Goal: Navigation & Orientation: Find specific page/section

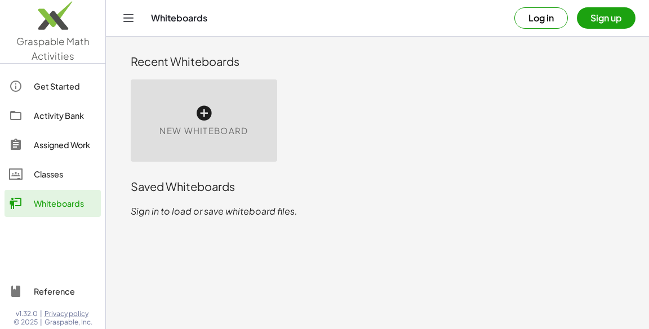
click at [50, 186] on link "Classes" at bounding box center [53, 173] width 96 height 27
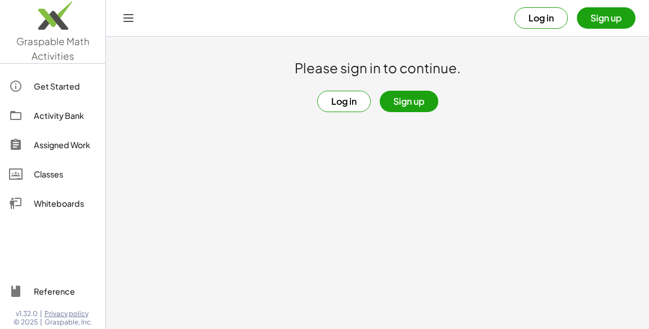
click at [47, 144] on div "Assigned Work" at bounding box center [65, 145] width 62 height 14
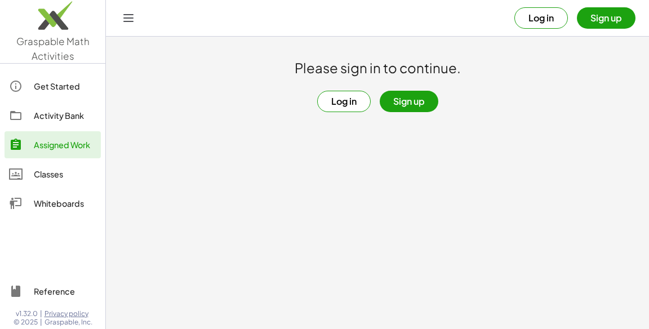
click at [45, 113] on div "Activity Bank" at bounding box center [65, 116] width 62 height 14
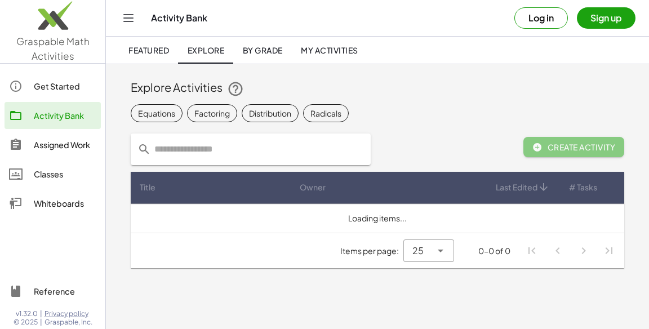
click at [42, 81] on div "Get Started" at bounding box center [65, 86] width 62 height 14
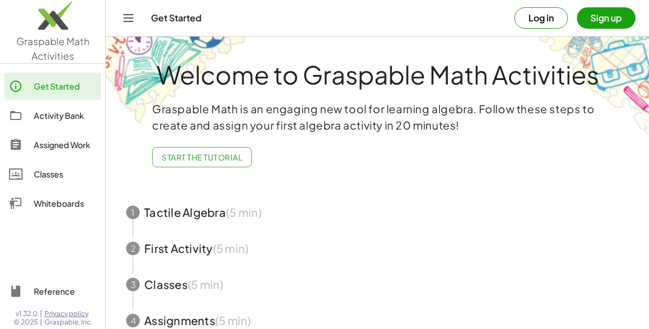
click at [42, 105] on link "Activity Bank" at bounding box center [53, 115] width 96 height 27
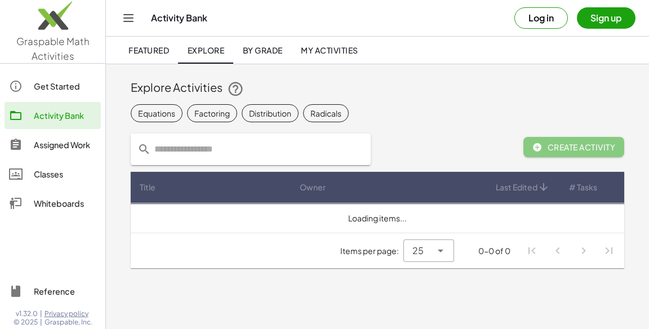
click at [47, 202] on div "Whiteboards" at bounding box center [65, 203] width 62 height 14
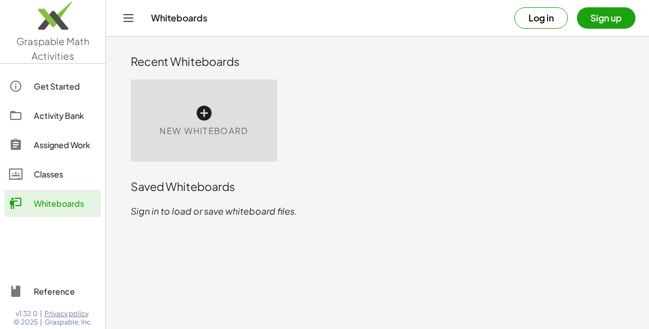
click at [37, 176] on div "Classes" at bounding box center [65, 174] width 62 height 14
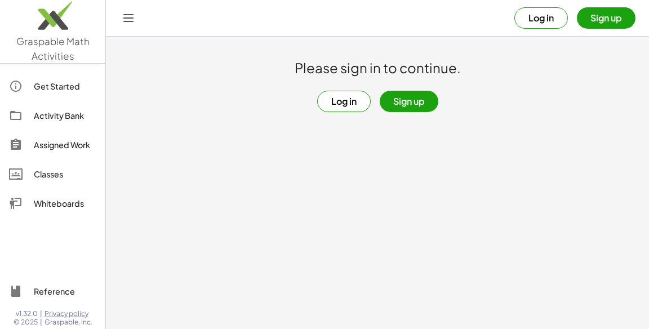
click at [34, 146] on div "Assigned Work" at bounding box center [65, 145] width 62 height 14
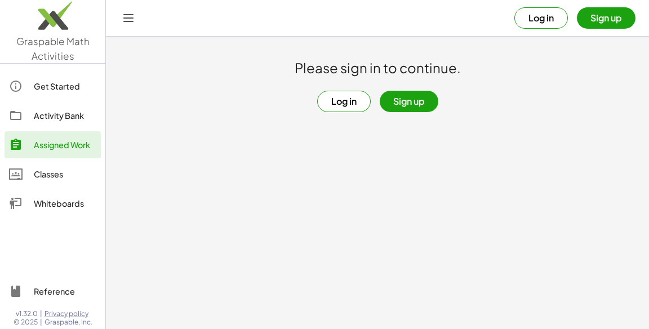
click at [34, 110] on div "Activity Bank" at bounding box center [65, 116] width 62 height 14
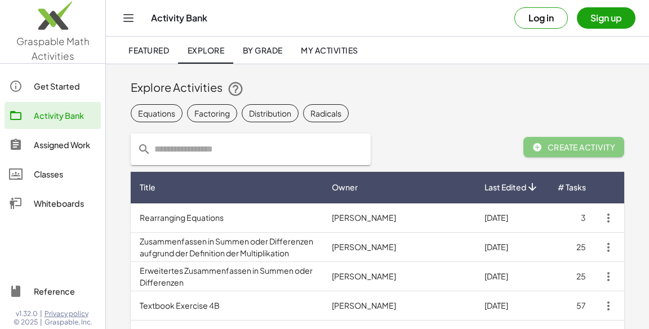
click at [39, 90] on div "Get Started" at bounding box center [65, 86] width 62 height 14
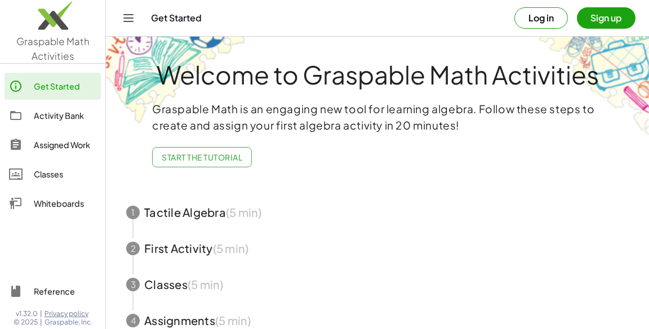
click at [39, 111] on div "Activity Bank" at bounding box center [65, 116] width 62 height 14
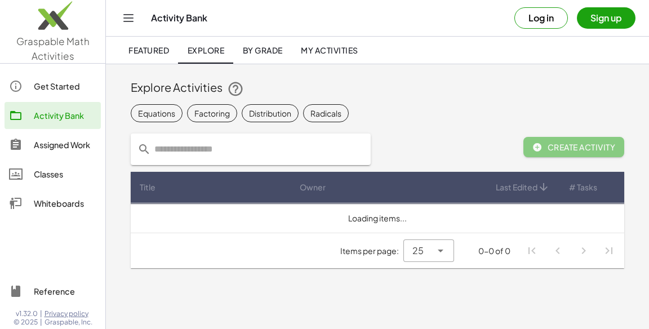
click at [177, 153] on input "text" at bounding box center [257, 149] width 213 height 32
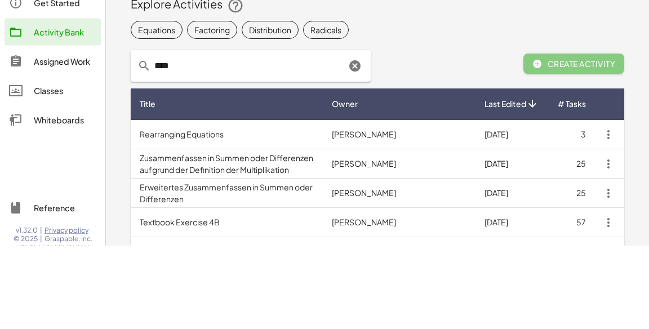
type input "****"
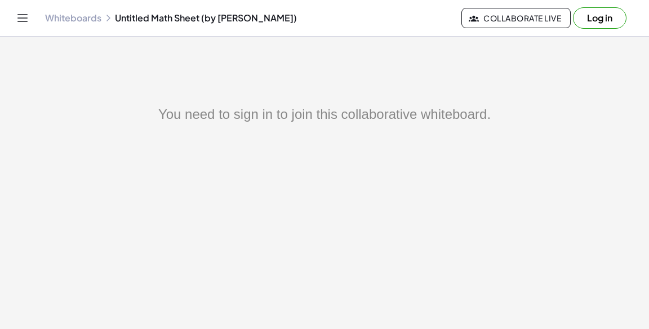
click at [605, 19] on button "Log in" at bounding box center [599, 17] width 53 height 21
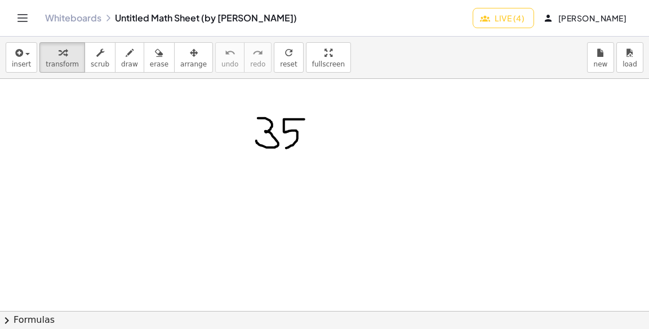
click at [509, 19] on span "Live (4)" at bounding box center [503, 18] width 42 height 10
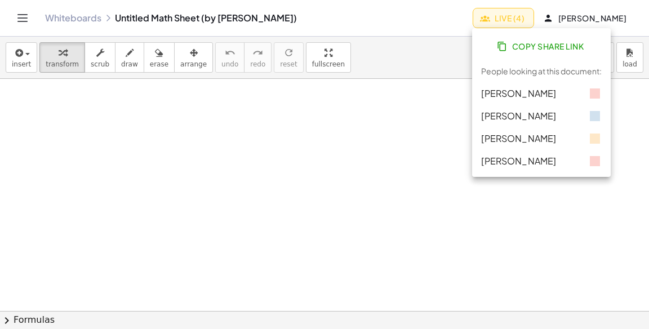
click at [472, 49] on div "Copy Share Link" at bounding box center [541, 46] width 138 height 27
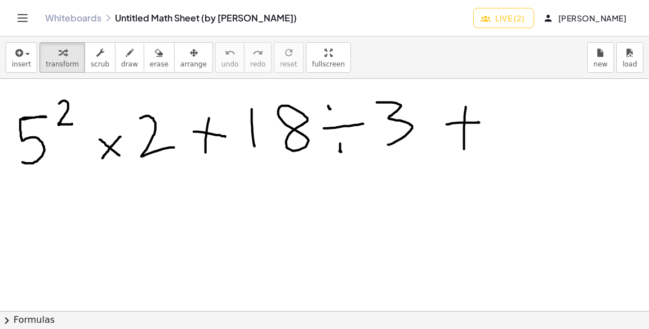
scroll to position [0, 178]
